Goal: Task Accomplishment & Management: Use online tool/utility

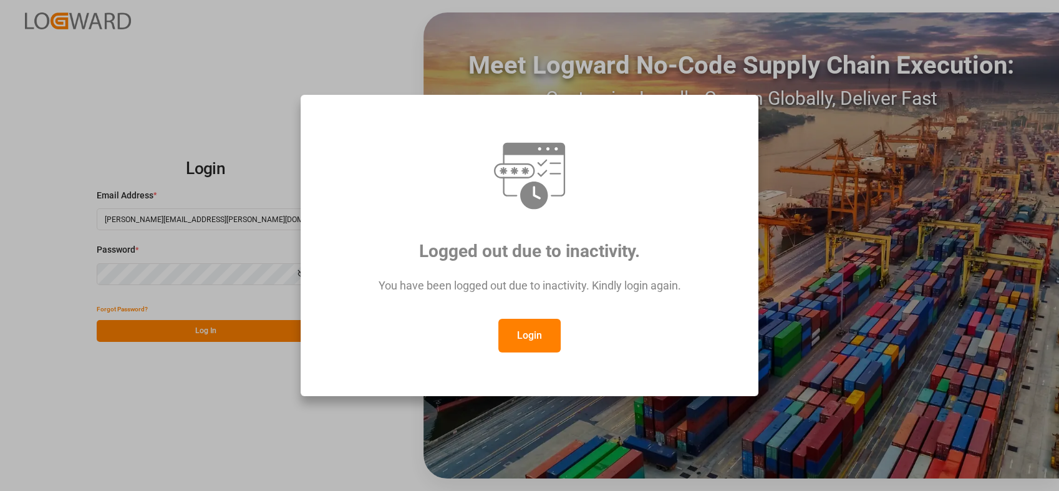
drag, startPoint x: 534, startPoint y: 334, endPoint x: 374, endPoint y: 266, distance: 174.3
click at [534, 335] on button "Login" at bounding box center [529, 336] width 62 height 34
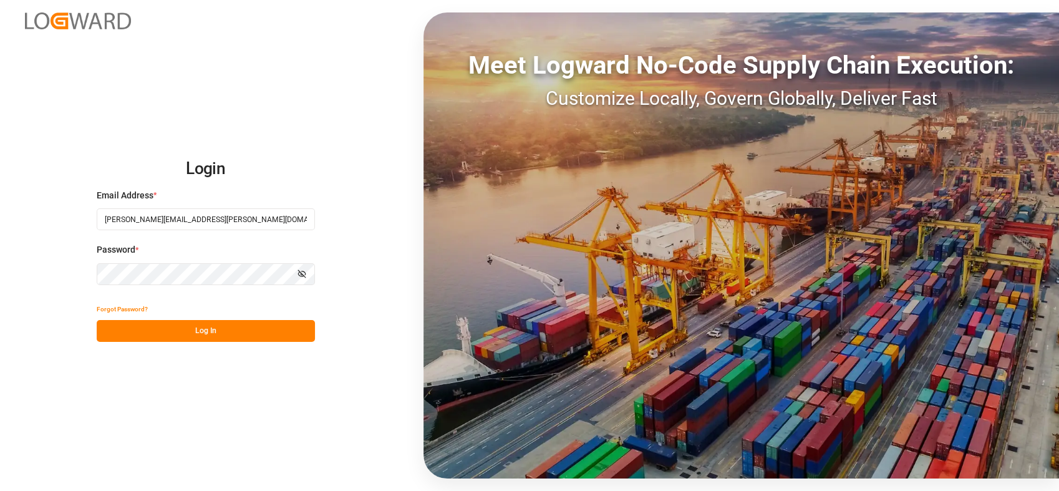
click at [198, 334] on button "Log In" at bounding box center [206, 331] width 218 height 22
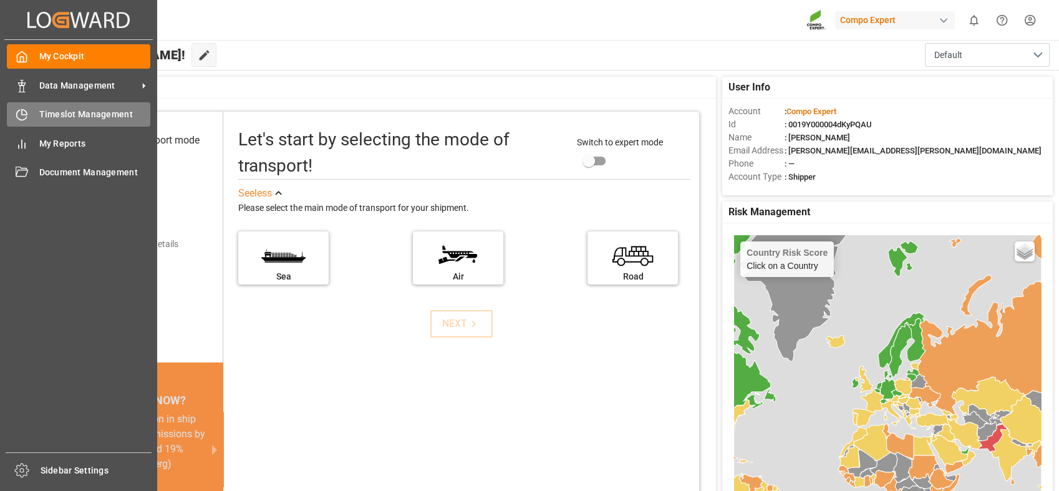
click at [17, 114] on icon at bounding box center [22, 115] width 10 height 10
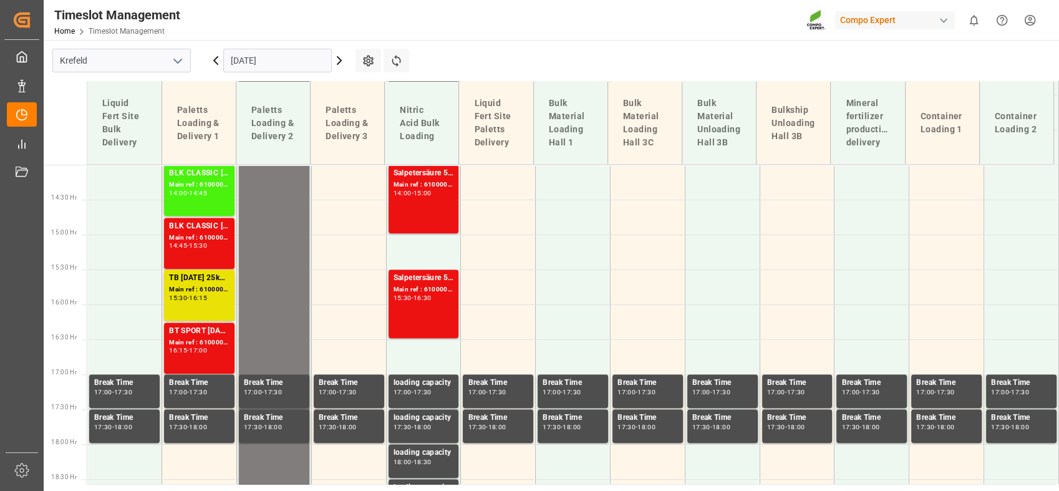
scroll to position [1079, 0]
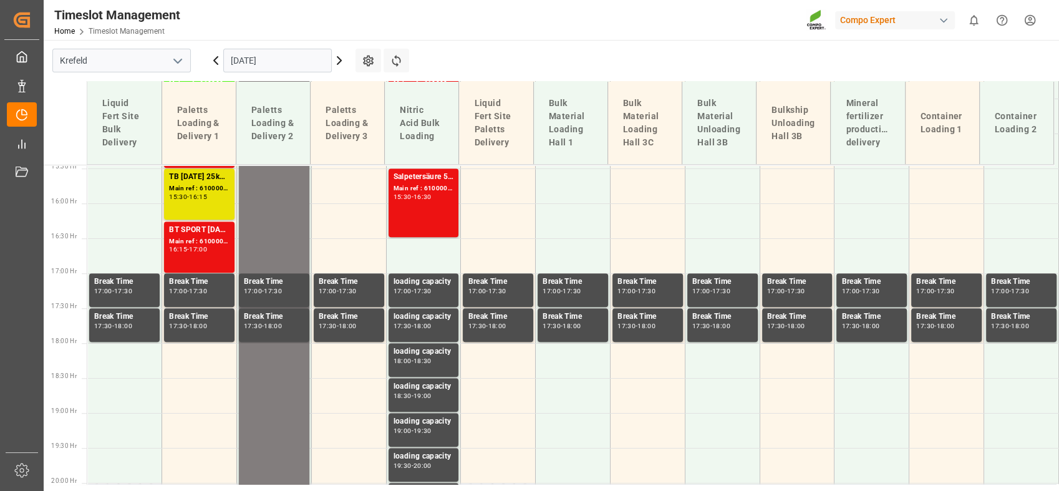
click at [176, 63] on icon "open menu" at bounding box center [177, 61] width 15 height 15
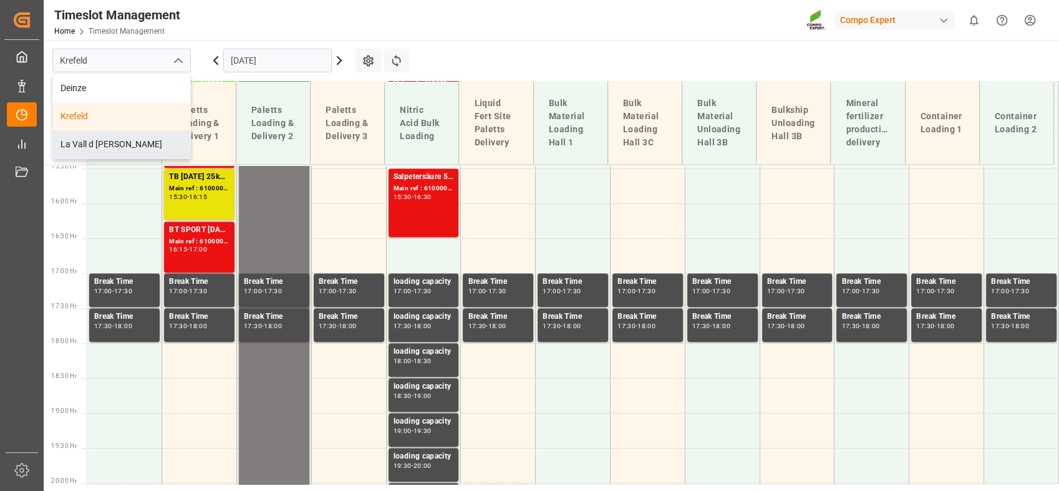
click at [136, 145] on div "La Vall d [PERSON_NAME]" at bounding box center [121, 144] width 137 height 28
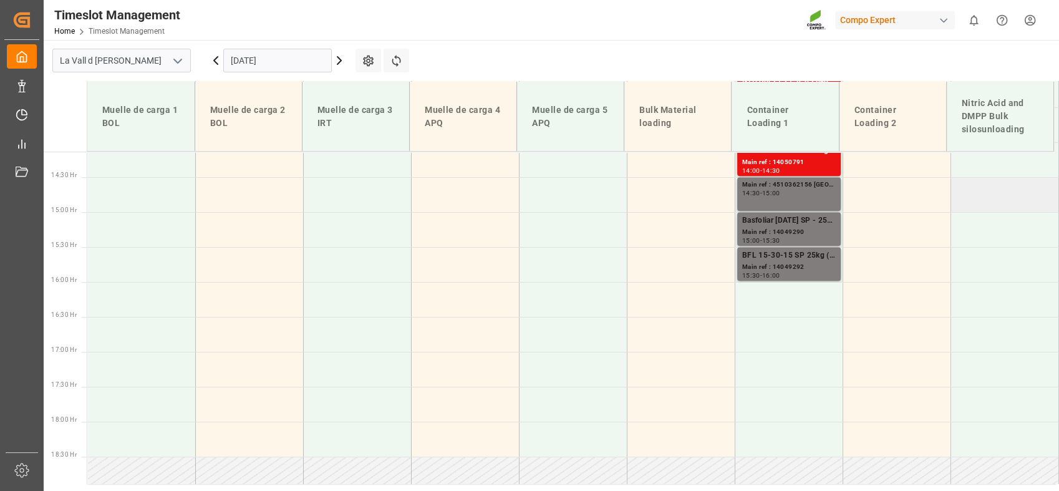
scroll to position [927, 0]
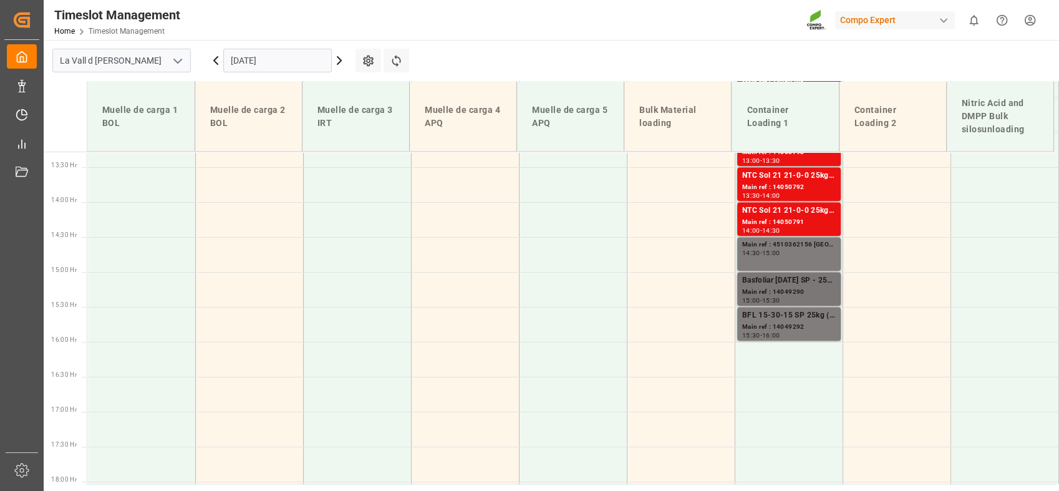
click at [812, 288] on div "Main ref : 14049290" at bounding box center [789, 292] width 94 height 11
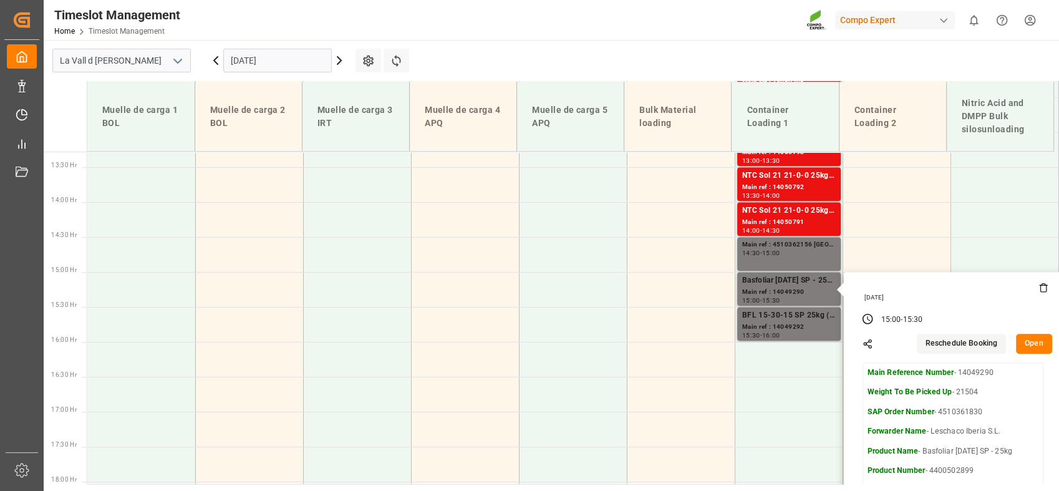
click at [1020, 344] on button "Open" at bounding box center [1034, 344] width 36 height 20
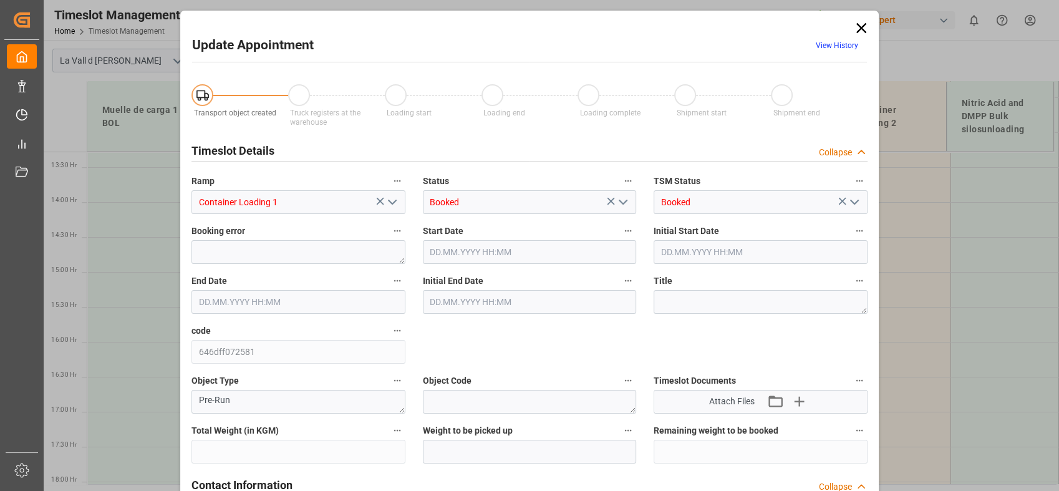
type input "21504"
type input "20"
type input "[DATE] 15:00"
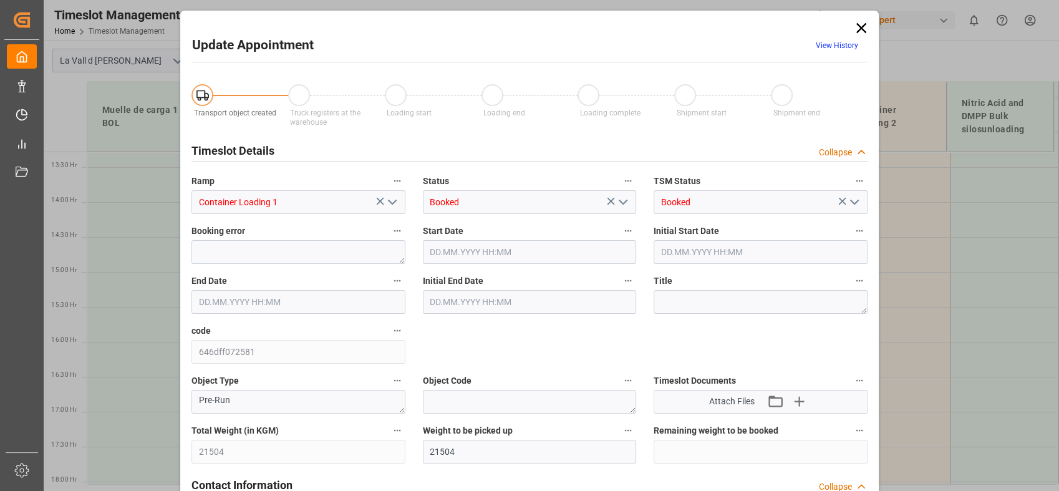
type input "[DATE] 15:30"
type input "[DATE] 09:42"
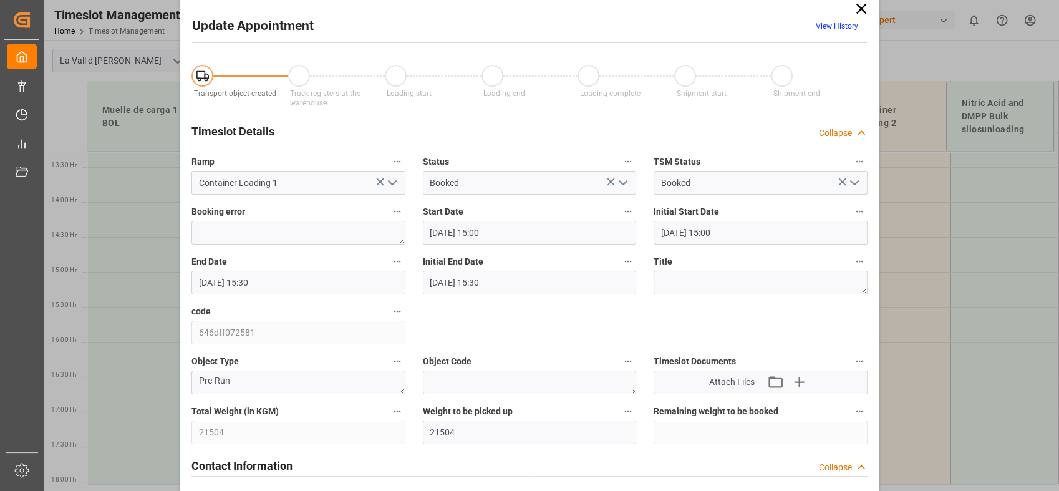
scroll to position [0, 0]
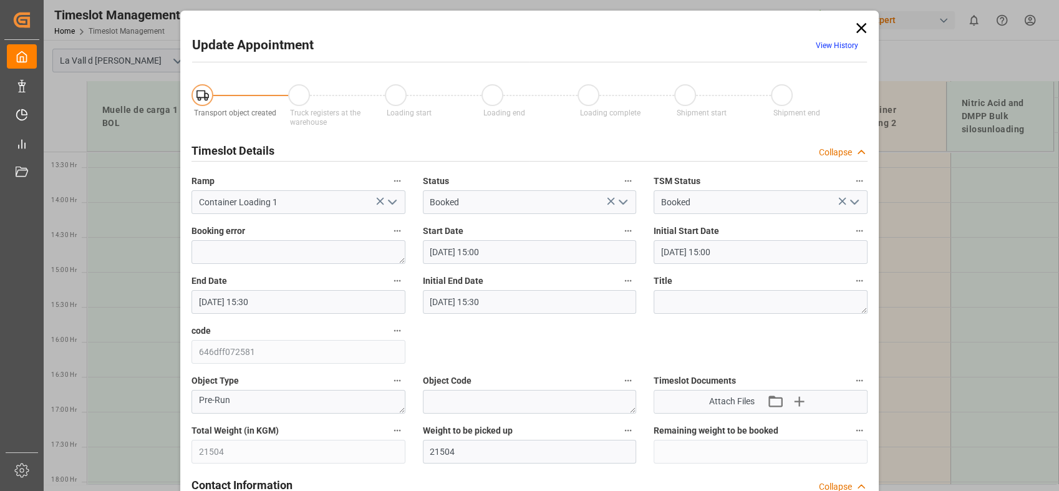
click at [862, 27] on icon at bounding box center [860, 27] width 17 height 17
